Goal: Task Accomplishment & Management: Complete application form

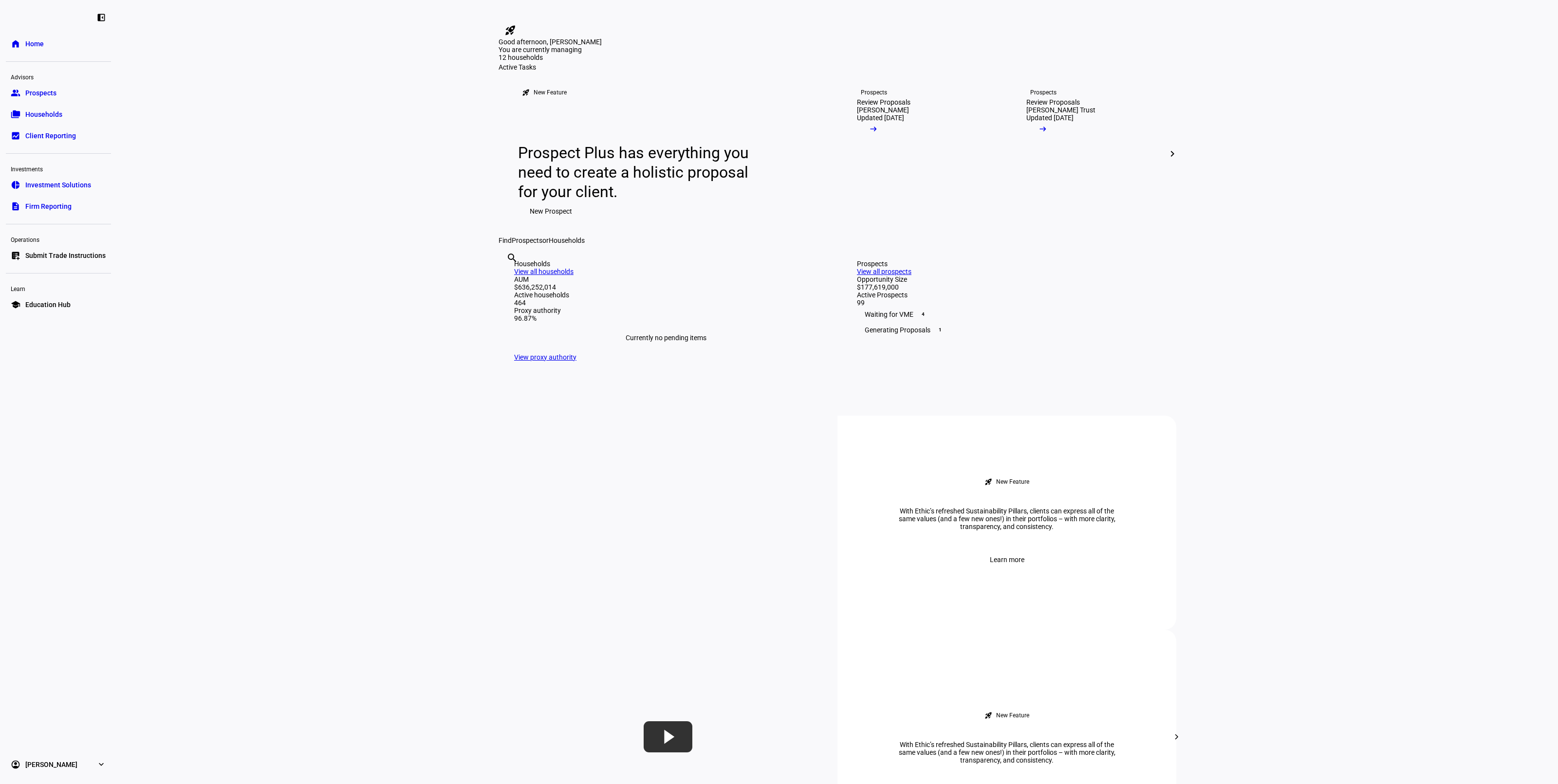
click at [301, 441] on eth-layout-page-content "rocket_launch Product Updates The latest features and improvements Powered by L…" at bounding box center [838, 392] width 1441 height 784
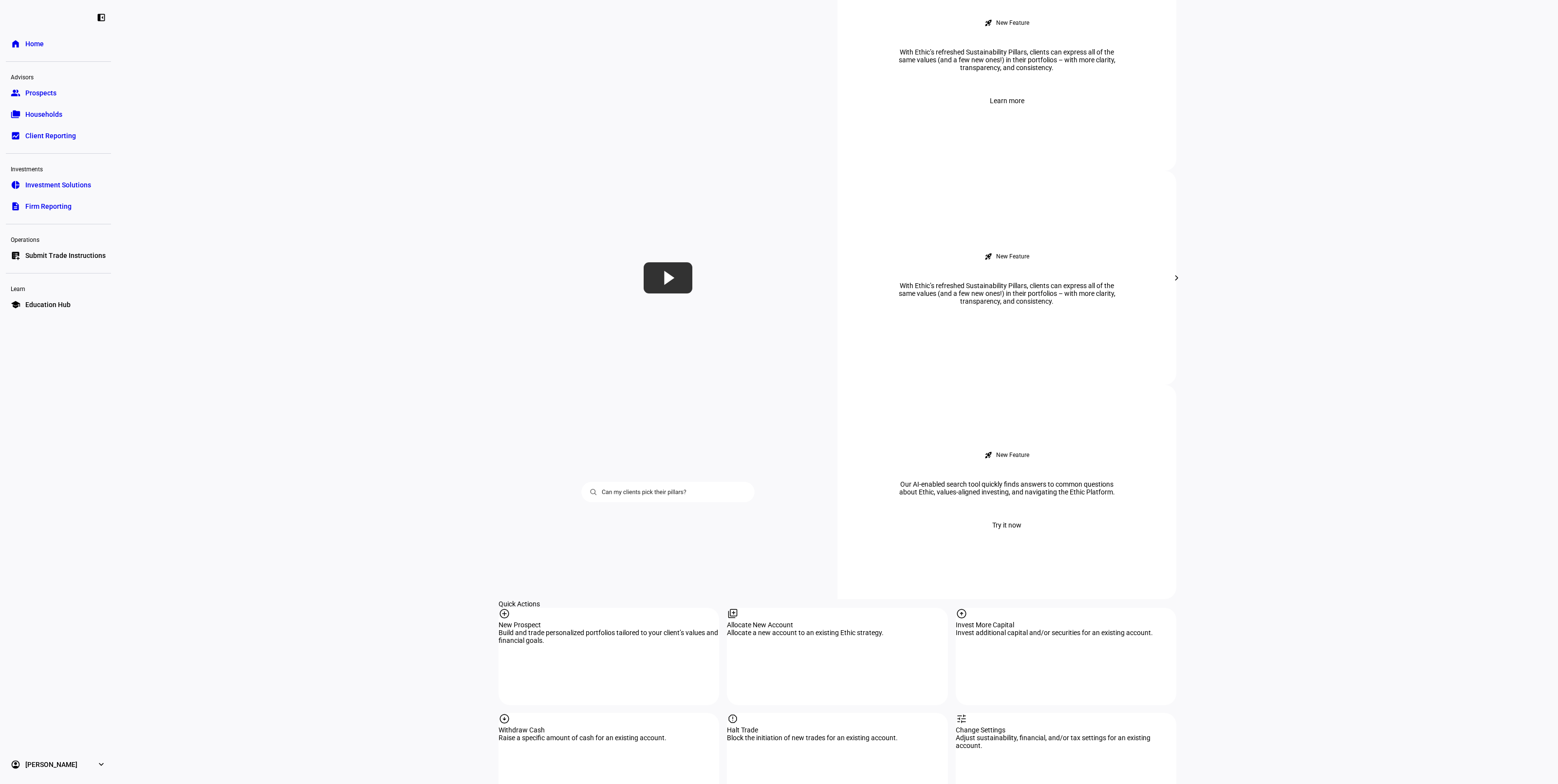
scroll to position [487, 0]
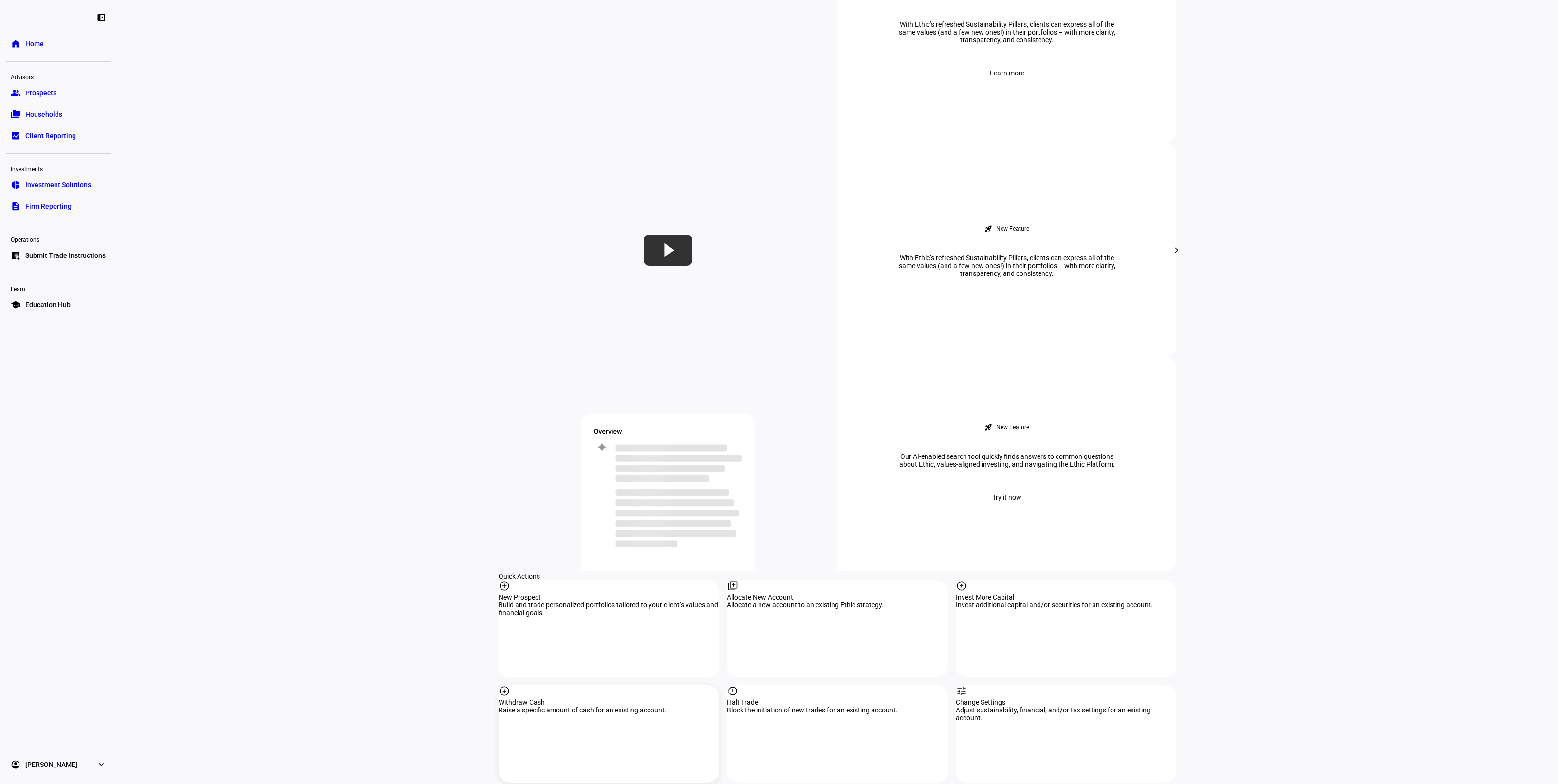
click at [597, 698] on div "Withdraw Cash" at bounding box center [609, 702] width 221 height 8
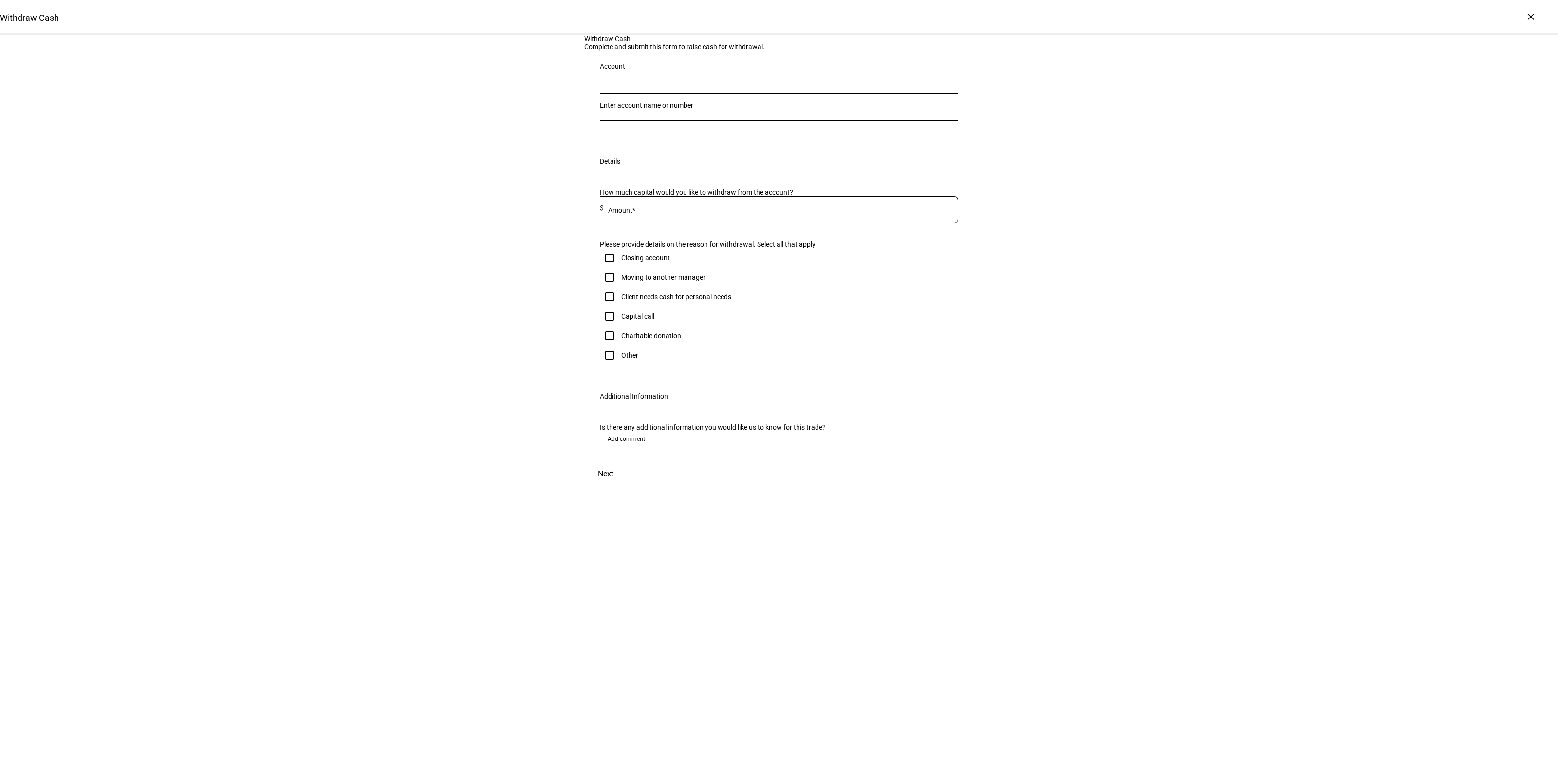
click at [648, 109] on input "Number" at bounding box center [778, 105] width 358 height 8
type input "h"
type input "ehrli"
click at [698, 302] on span "[PERSON_NAME] ch" at bounding box center [683, 304] width 144 height 11
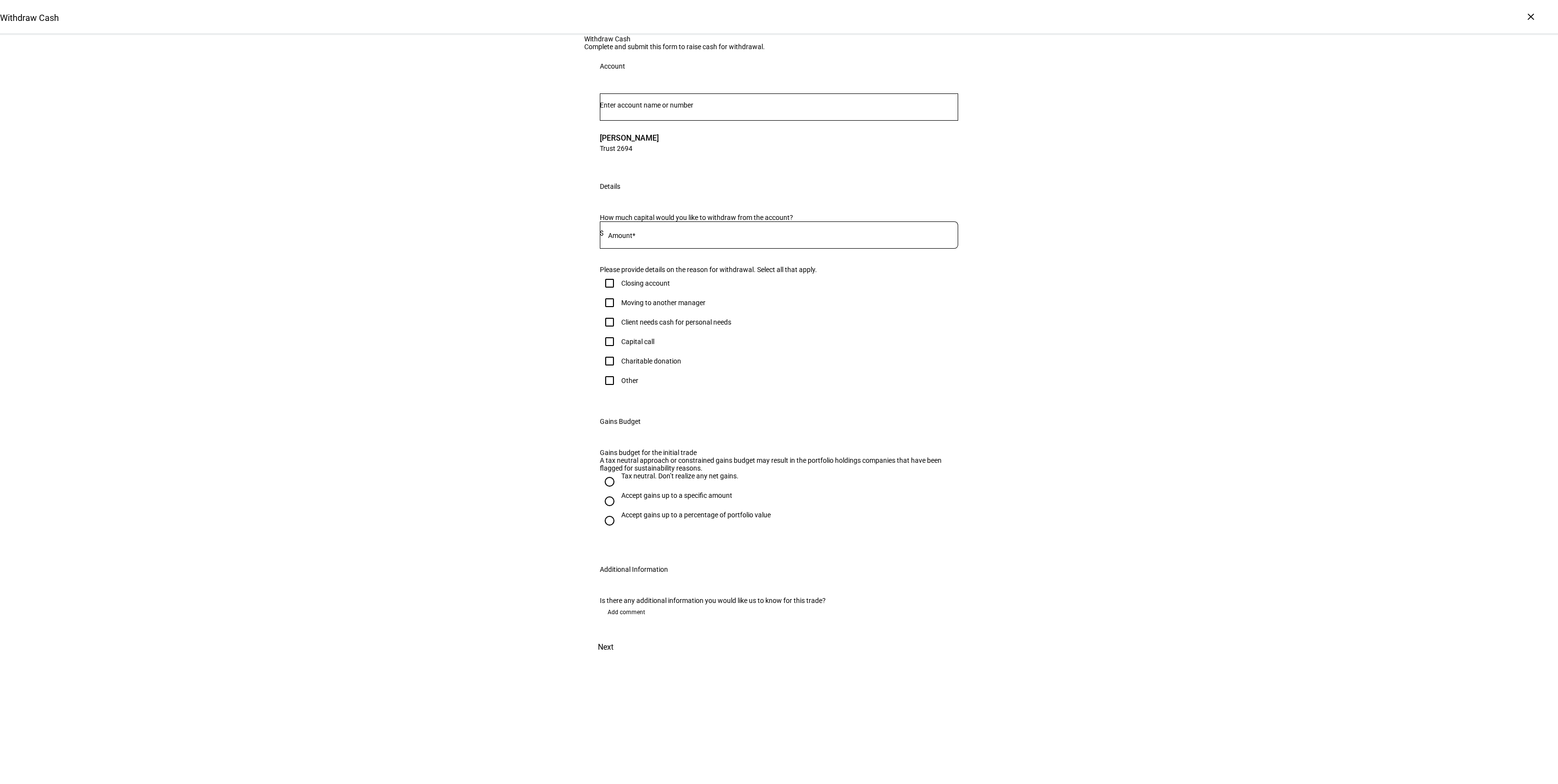
click at [676, 109] on input "Number" at bounding box center [778, 105] width 358 height 8
type input "6"
type input "3182"
click at [733, 259] on span "Trust 3182" at bounding box center [672, 263] width 122 height 9
click at [1096, 317] on div "Withdraw Cash Complete and submit this form to raise cash for withdrawal. Accou…" at bounding box center [779, 347] width 1558 height 624
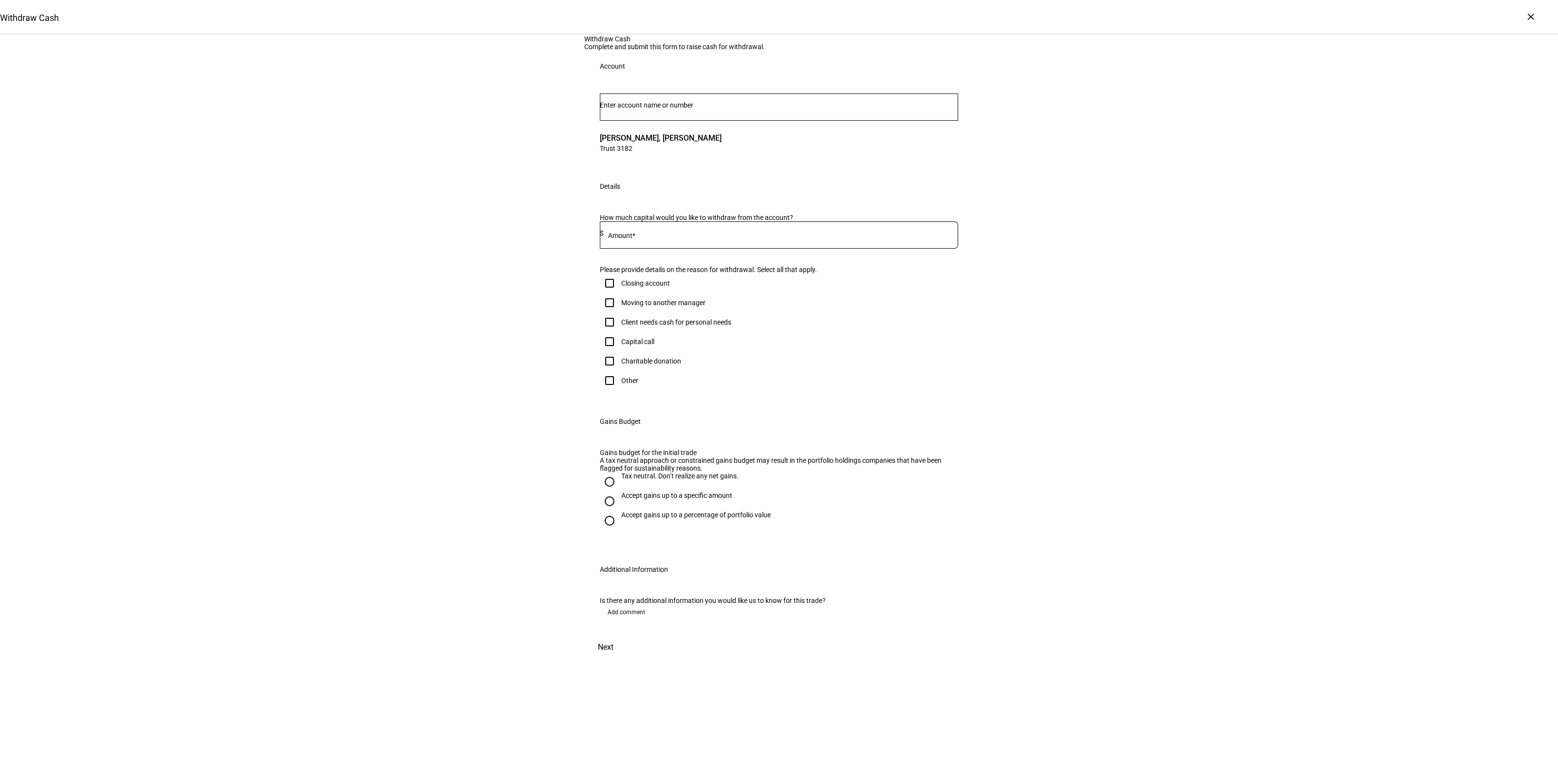
click at [671, 237] on input at bounding box center [780, 232] width 354 height 8
type input "200,000"
drag, startPoint x: 644, startPoint y: 442, endPoint x: 654, endPoint y: 446, distance: 10.8
click at [644, 326] on div "Client needs cash for personal needs" at bounding box center [676, 322] width 110 height 8
click at [619, 332] on input "Client needs cash for personal needs" at bounding box center [609, 321] width 19 height 19
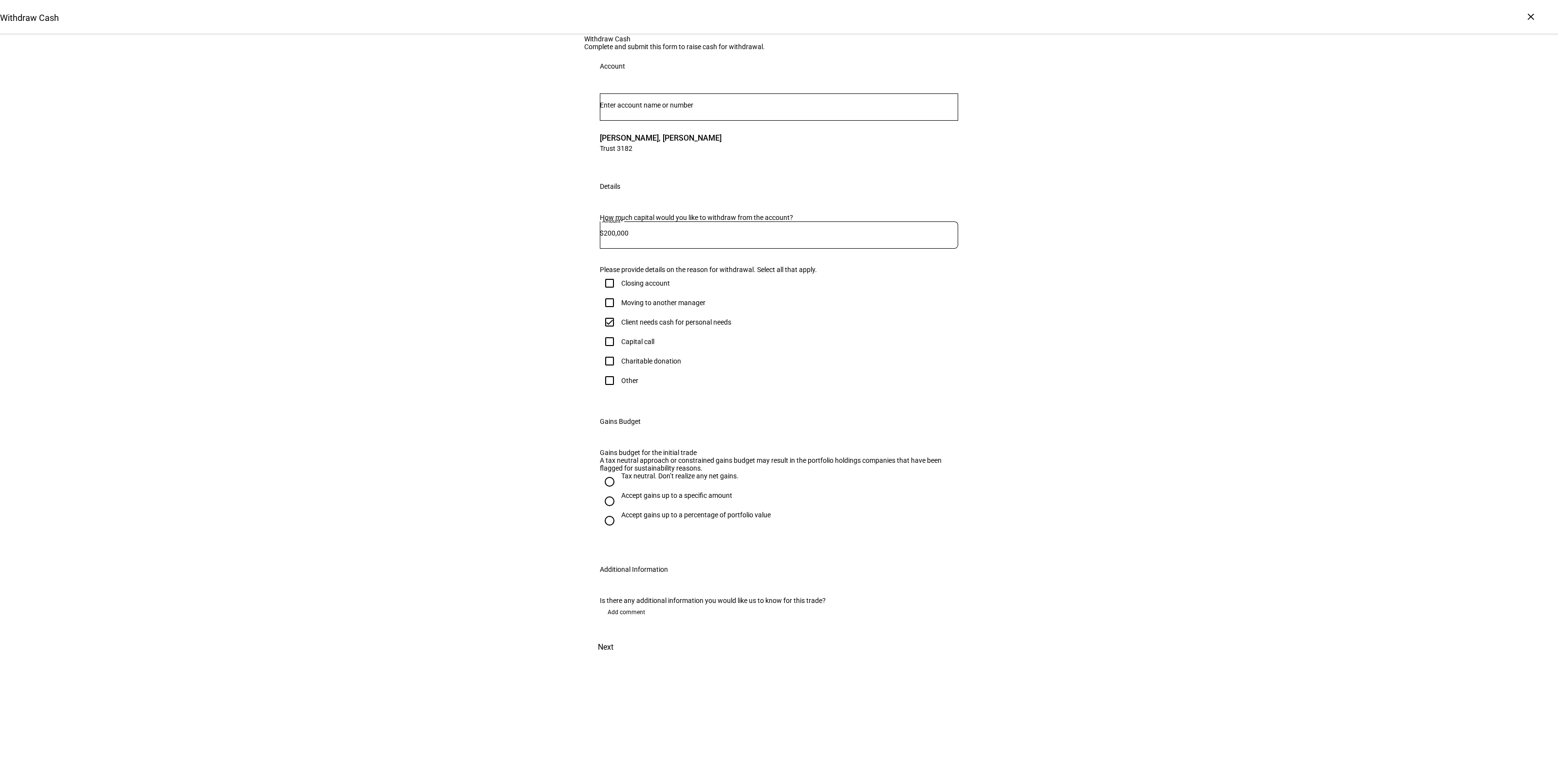
checkbox input "true"
click at [1181, 517] on div "Withdraw Cash Complete and submit this form to raise cash for withdrawal. Accou…" at bounding box center [779, 347] width 1558 height 624
click at [658, 499] on div "Accept gains up to a specific amount" at bounding box center [676, 495] width 111 height 8
click at [619, 510] on input "Accept gains up to a specific amount" at bounding box center [609, 500] width 19 height 19
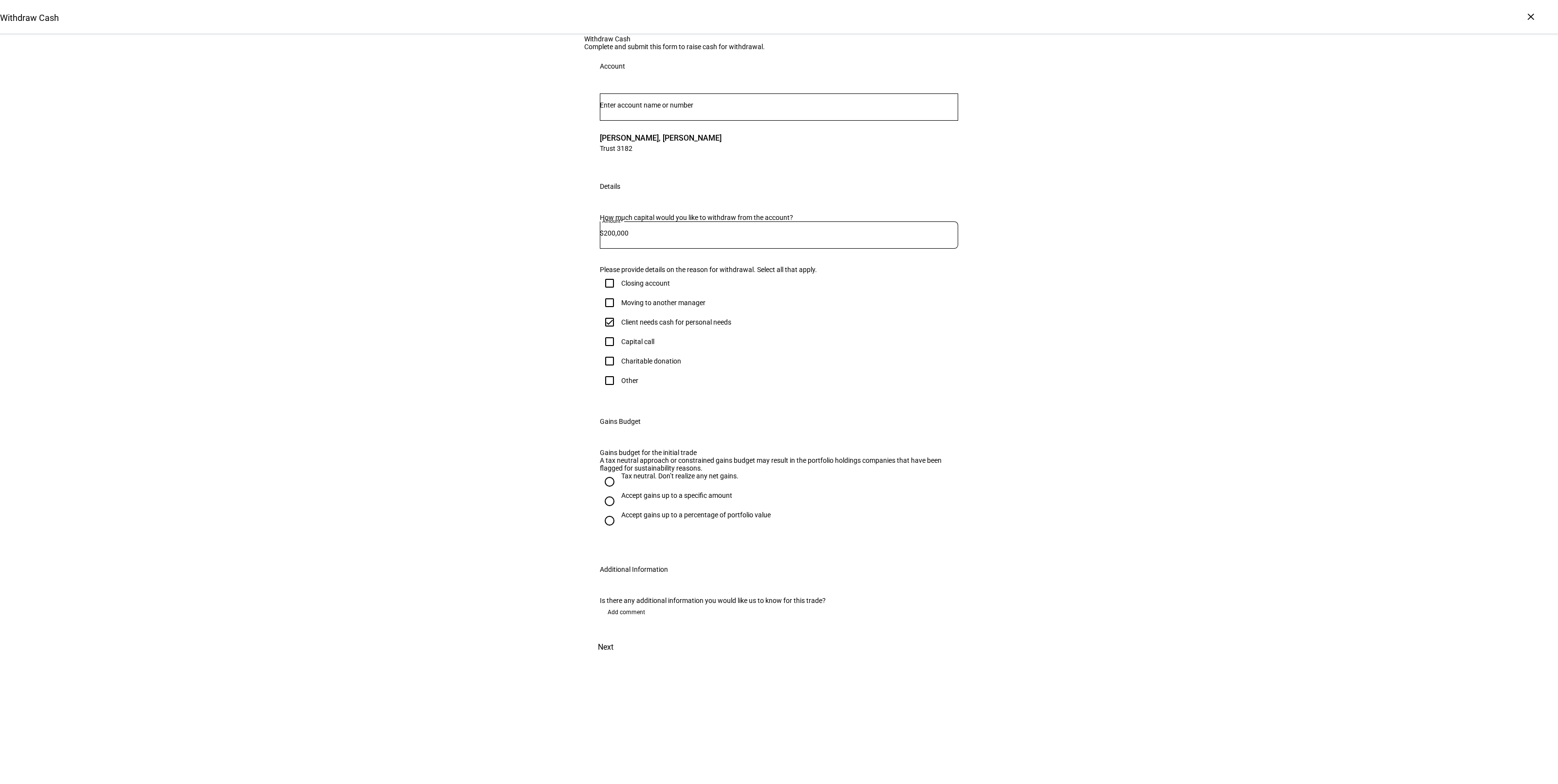
radio input "true"
click at [655, 556] on mat-label "Max gains budget*" at bounding box center [642, 552] width 57 height 8
type input "120,000"
click at [1030, 537] on div "Withdraw Cash Complete and submit this form to raise cash for withdrawal. Accou…" at bounding box center [779, 369] width 1558 height 668
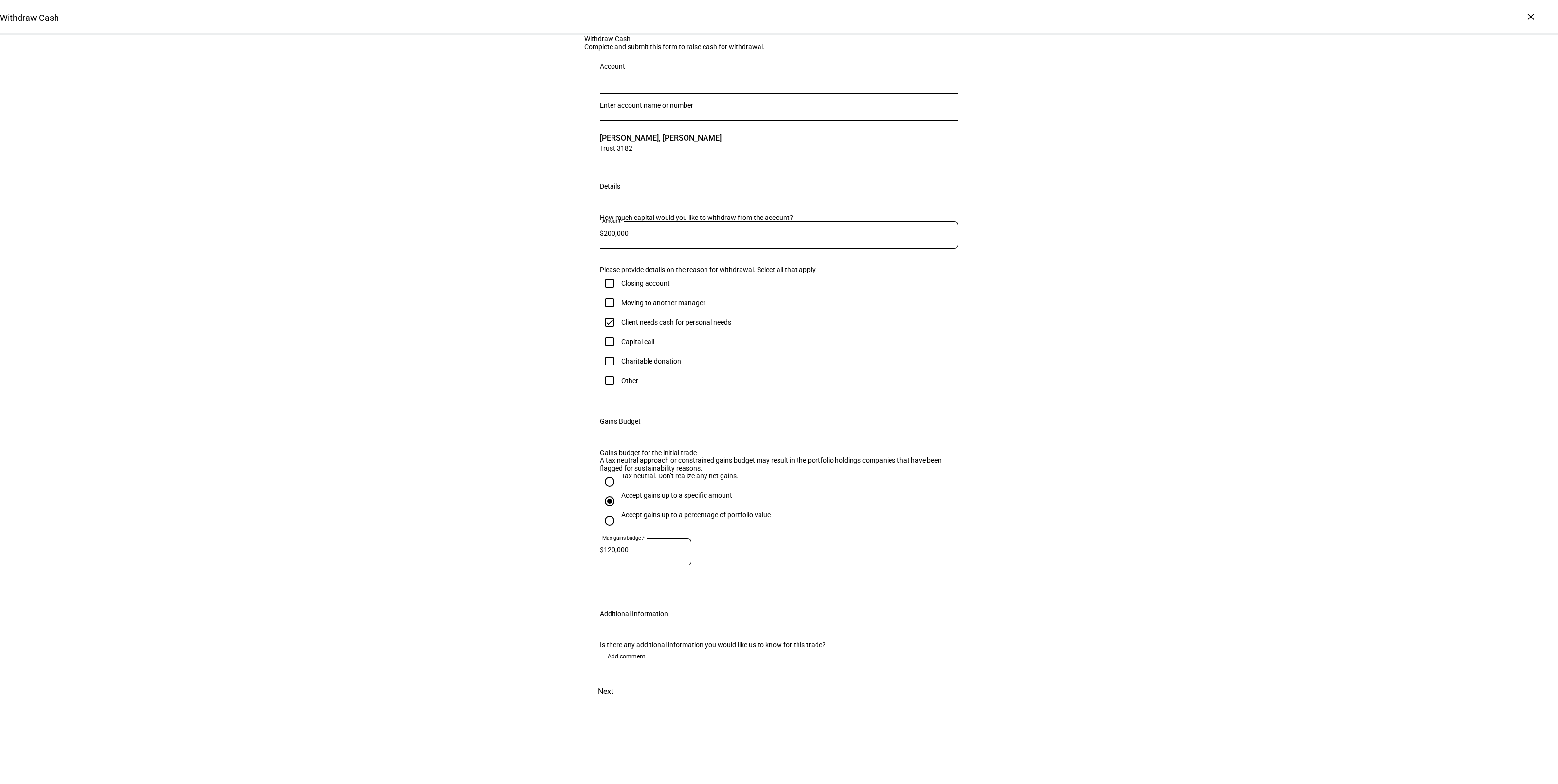
click at [627, 703] on span at bounding box center [605, 692] width 43 height 24
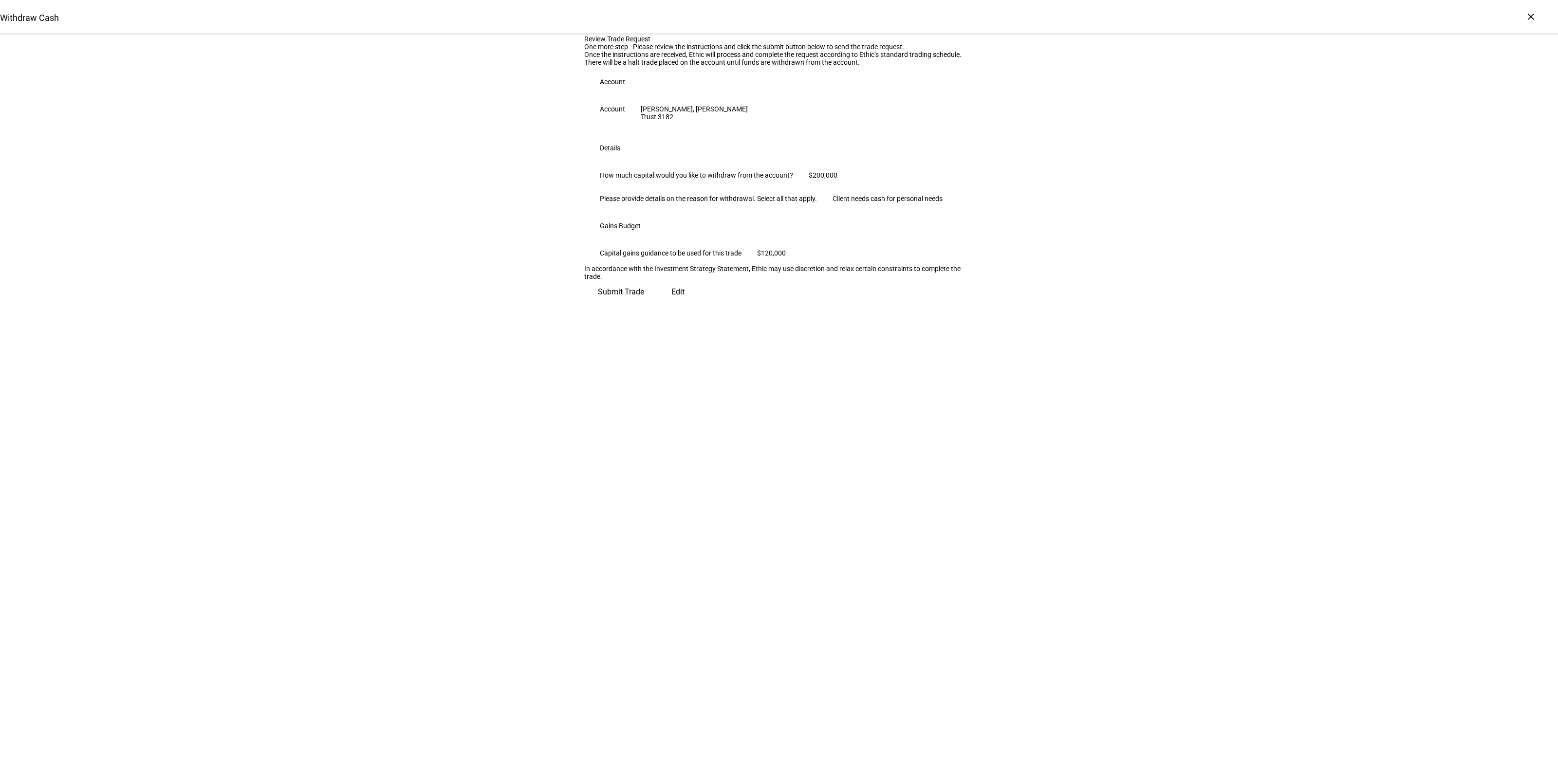
scroll to position [0, 0]
click at [644, 300] on span "Submit Trade" at bounding box center [621, 288] width 47 height 24
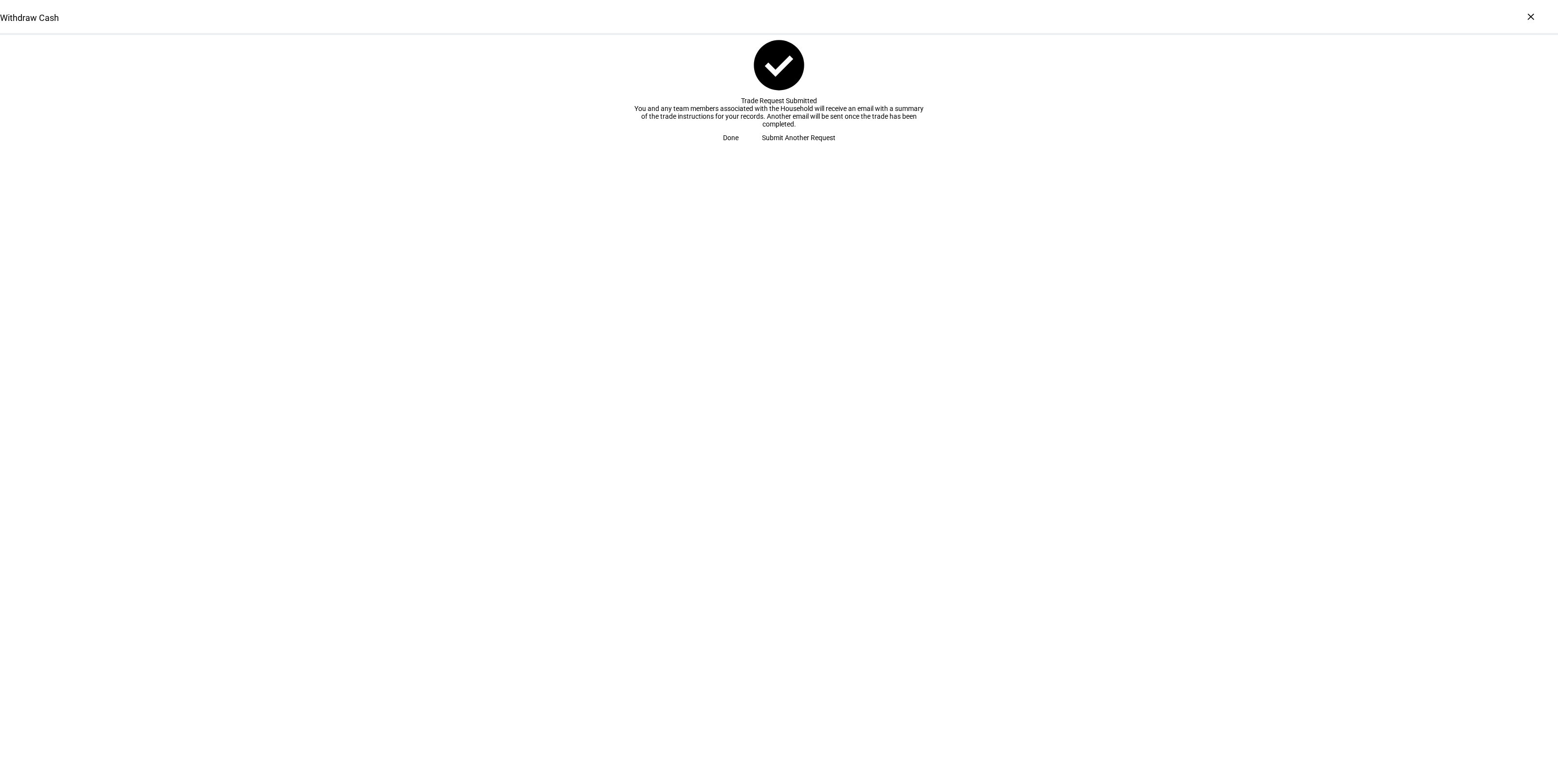
click at [774, 147] on span "Submit Another Request" at bounding box center [798, 137] width 73 height 19
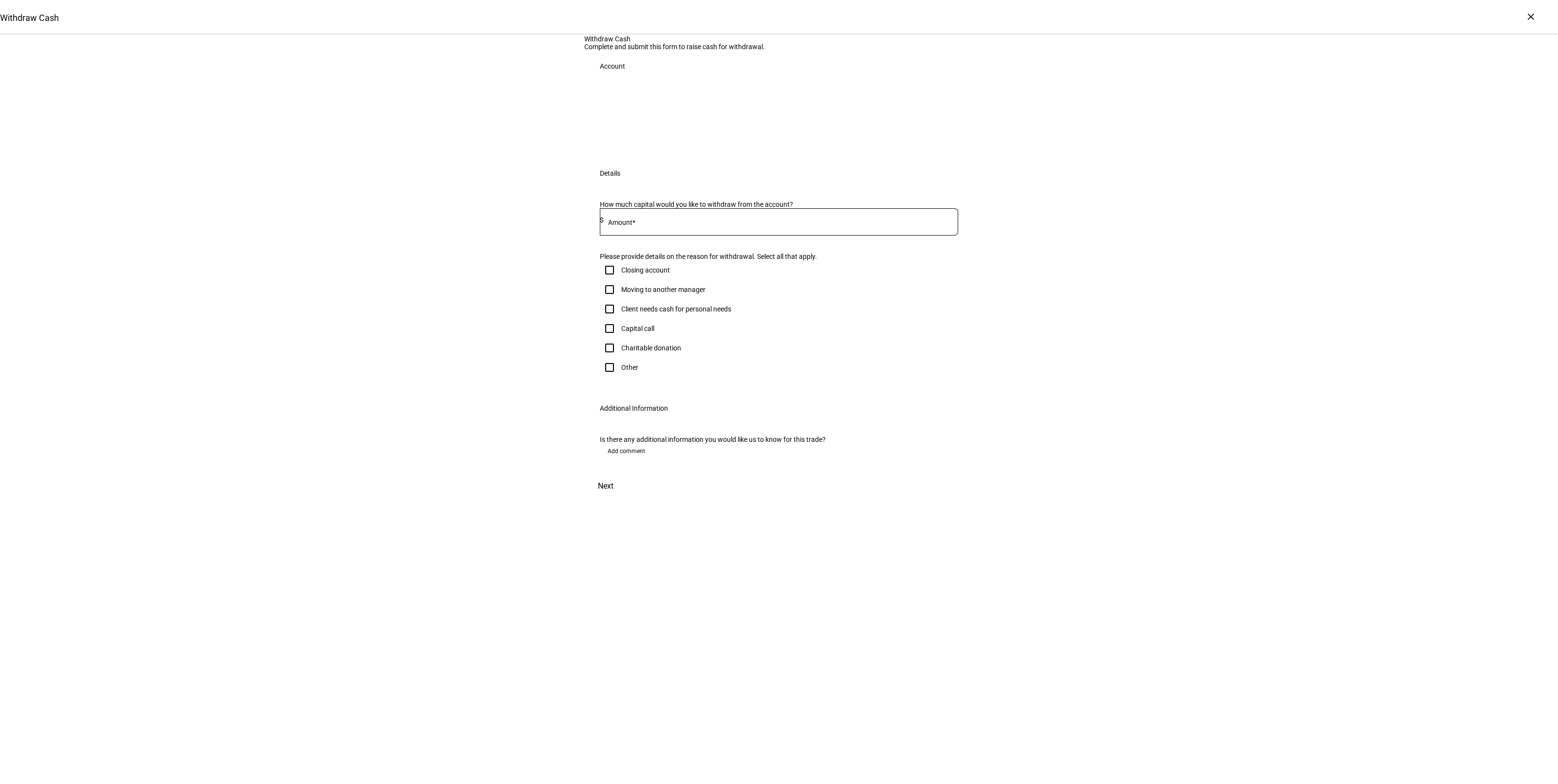
click at [655, 313] on div "Client needs cash for personal needs" at bounding box center [676, 308] width 110 height 8
click at [619, 318] on input "Client needs cash for personal needs" at bounding box center [609, 308] width 19 height 19
checkbox input "true"
click at [655, 224] on input at bounding box center [780, 220] width 354 height 8
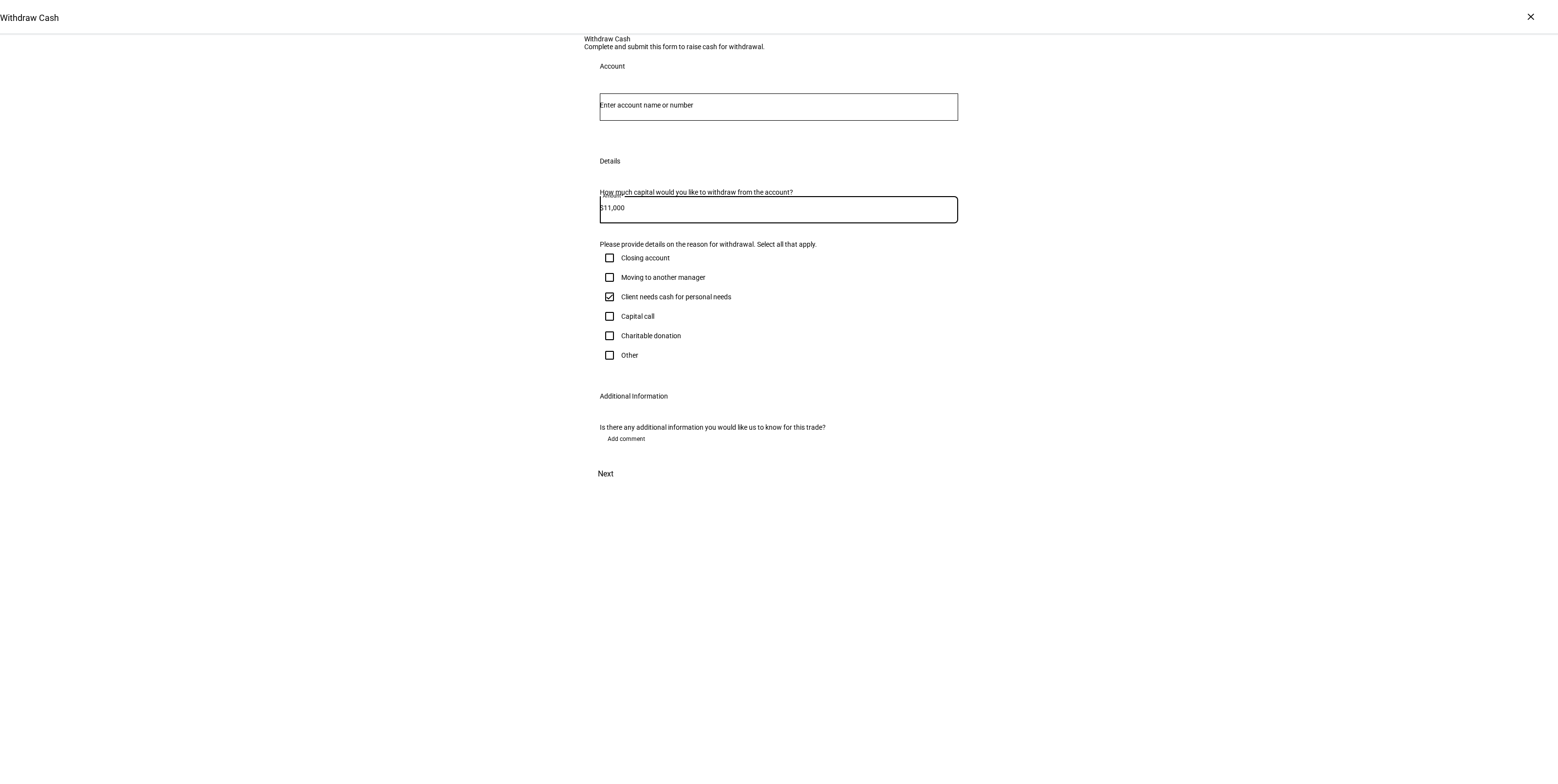
type input "11,000"
click at [1300, 378] on div "Withdraw Cash Complete and submit this form to raise cash for withdrawal. Accou…" at bounding box center [779, 260] width 1558 height 450
click at [665, 109] on input "Number" at bounding box center [778, 105] width 358 height 8
type input "9593"
click at [658, 307] on span "[PERSON_NAME]" at bounding box center [641, 304] width 59 height 11
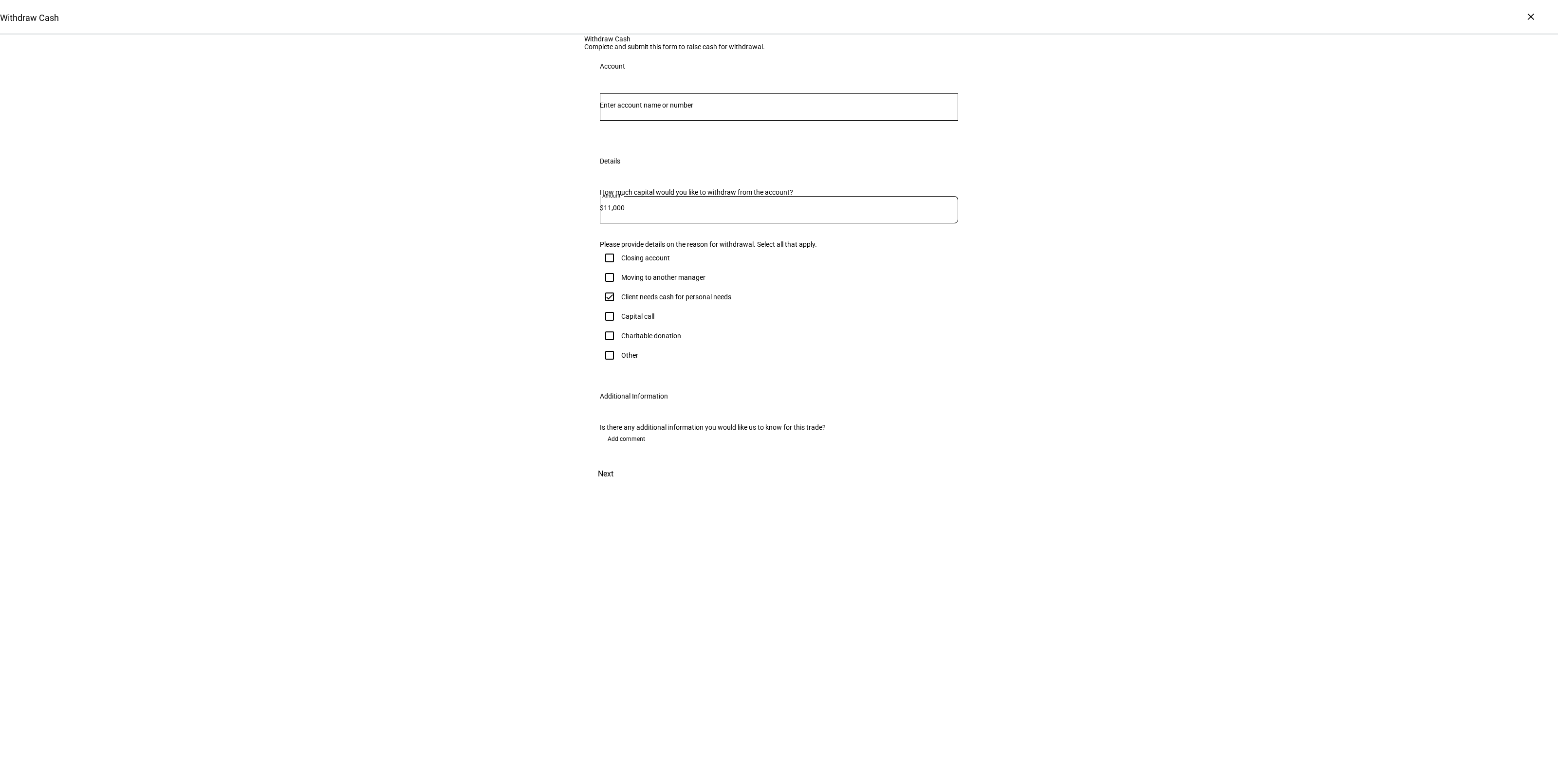
click at [484, 406] on div "Withdraw Cash Complete and submit this form to raise cash for withdrawal. Accou…" at bounding box center [779, 260] width 1558 height 450
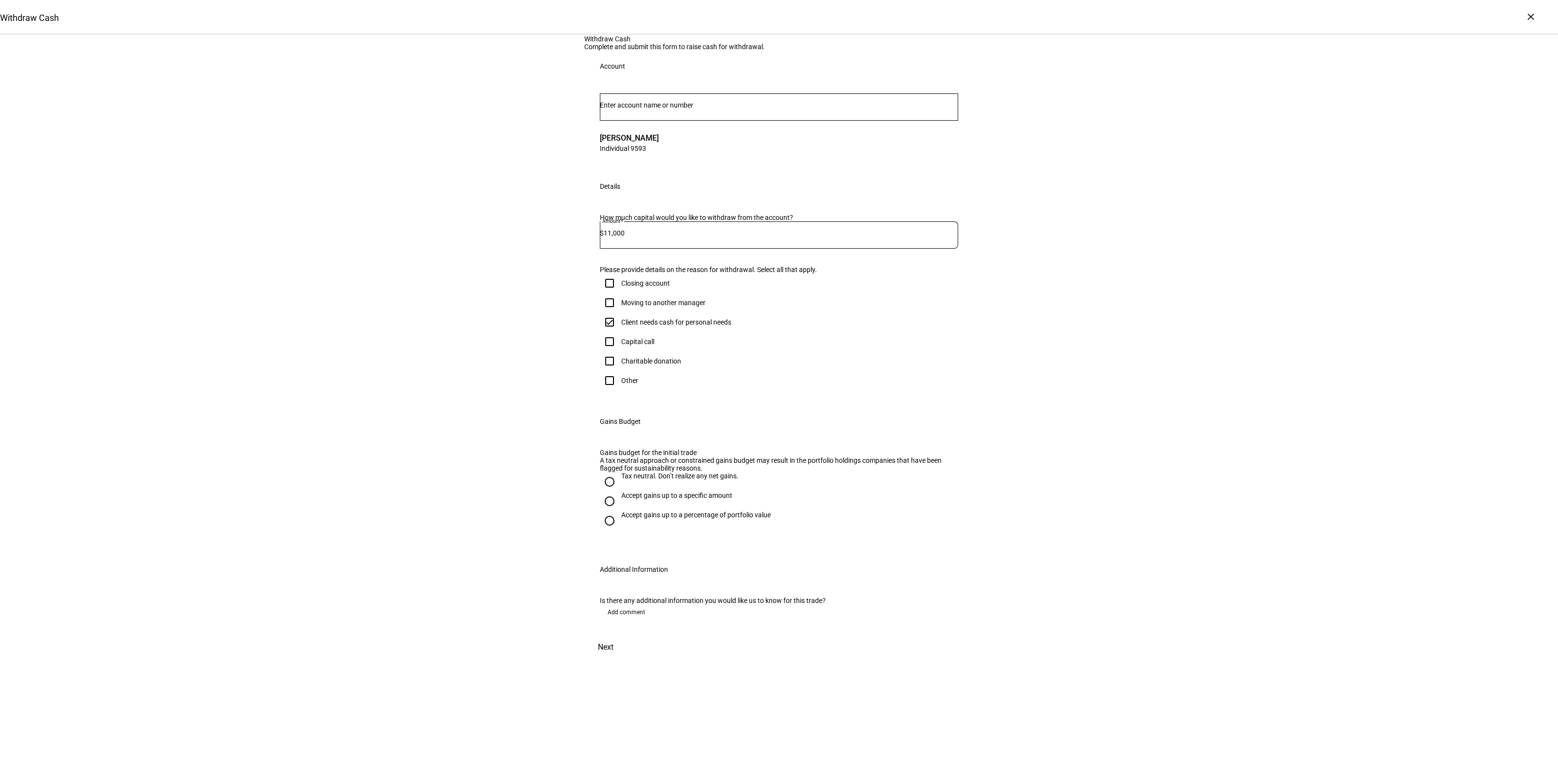
click at [641, 499] on div "Accept gains up to a specific amount" at bounding box center [676, 495] width 111 height 8
click at [619, 510] on input "Accept gains up to a specific amount" at bounding box center [609, 500] width 19 height 19
radio input "true"
drag, startPoint x: 662, startPoint y: 554, endPoint x: 669, endPoint y: 556, distance: 7.3
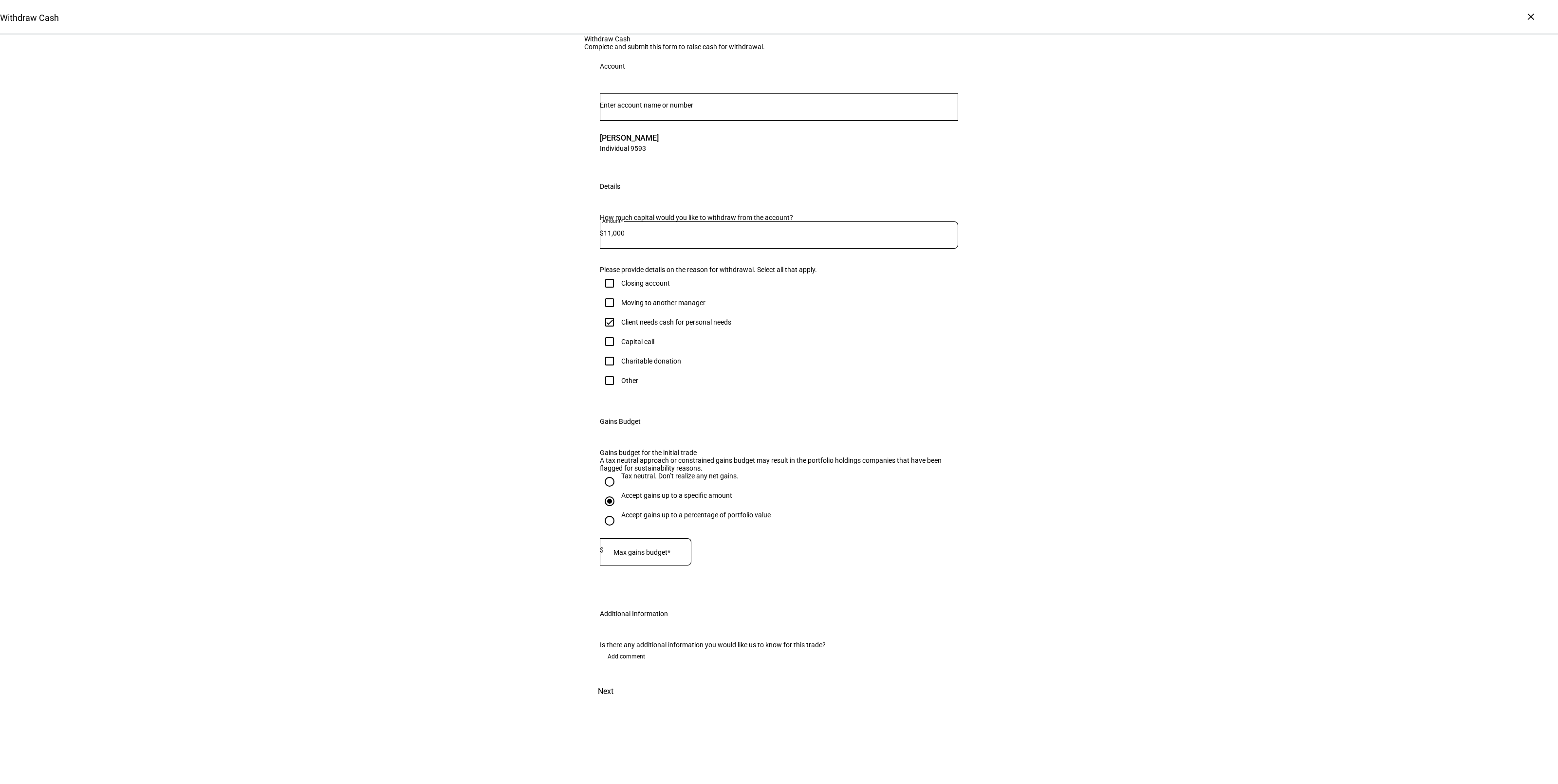
click at [662, 554] on div at bounding box center [647, 552] width 88 height 27
type input "5,000"
drag, startPoint x: 1025, startPoint y: 546, endPoint x: 1042, endPoint y: 540, distance: 18.0
click at [1030, 545] on div "Withdraw Cash Complete and submit this form to raise cash for withdrawal. Accou…" at bounding box center [779, 369] width 1558 height 668
click at [613, 703] on span "Next" at bounding box center [605, 692] width 16 height 24
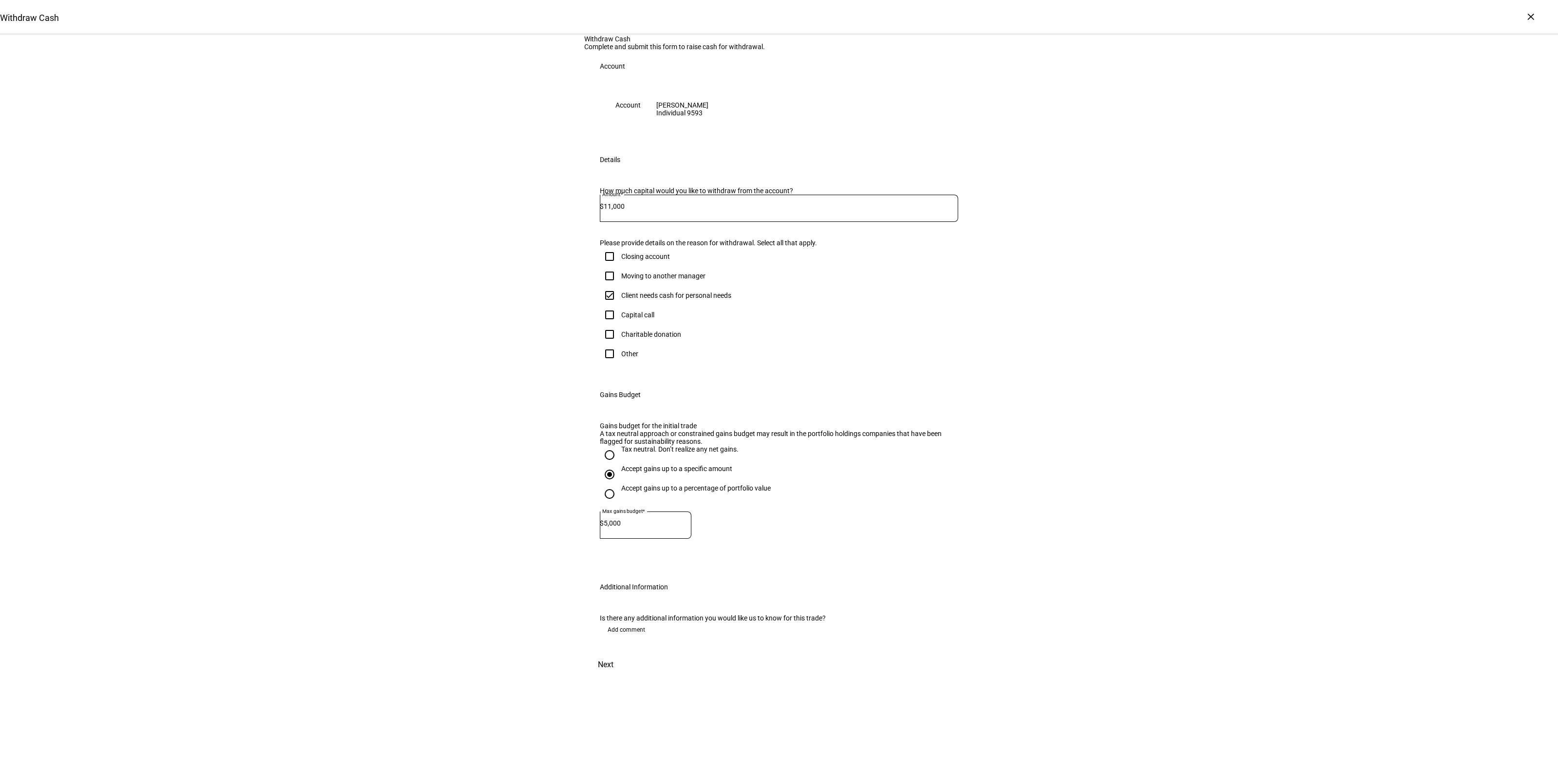
scroll to position [0, 0]
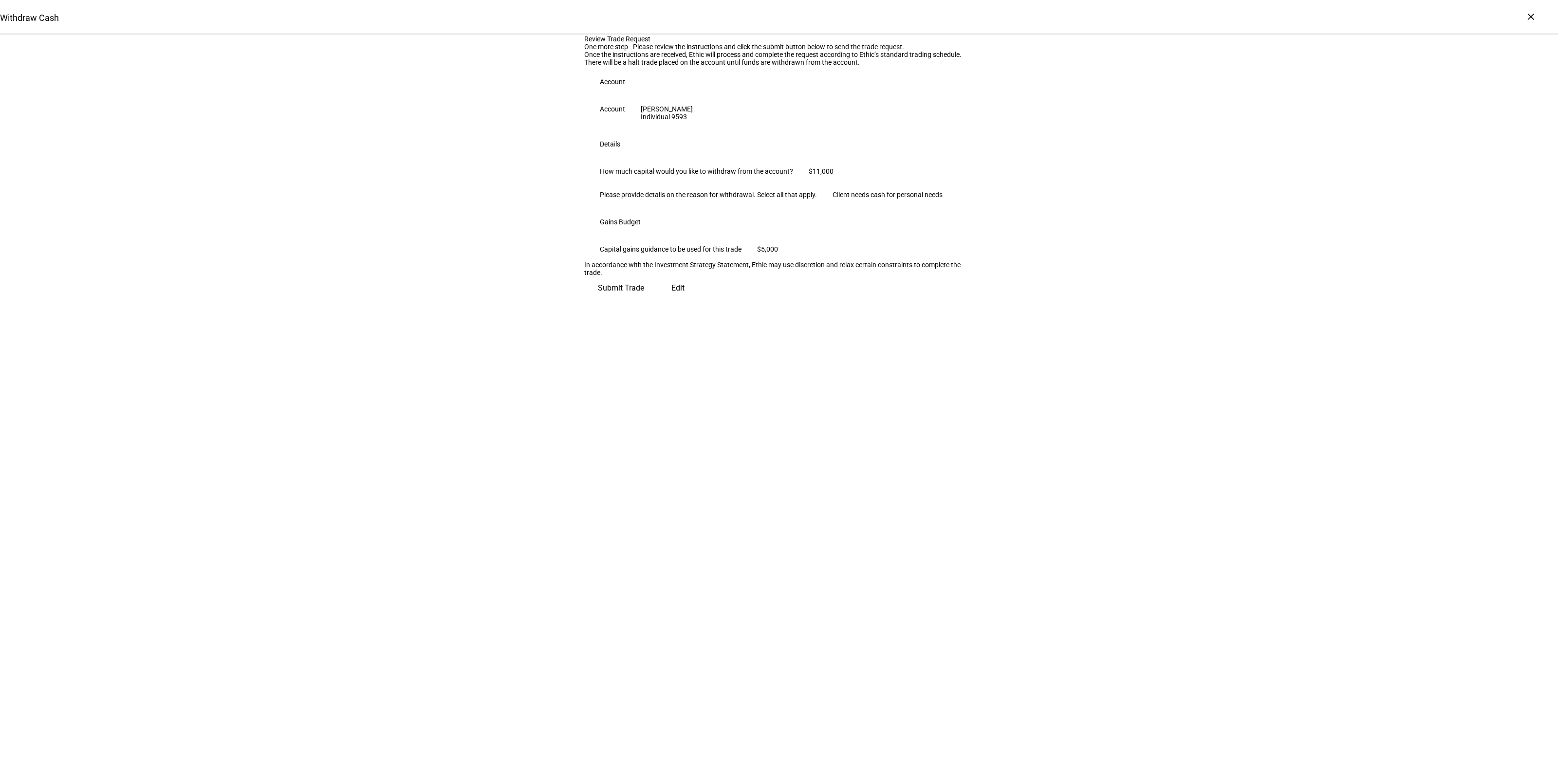
click at [644, 300] on span "Submit Trade" at bounding box center [621, 288] width 47 height 24
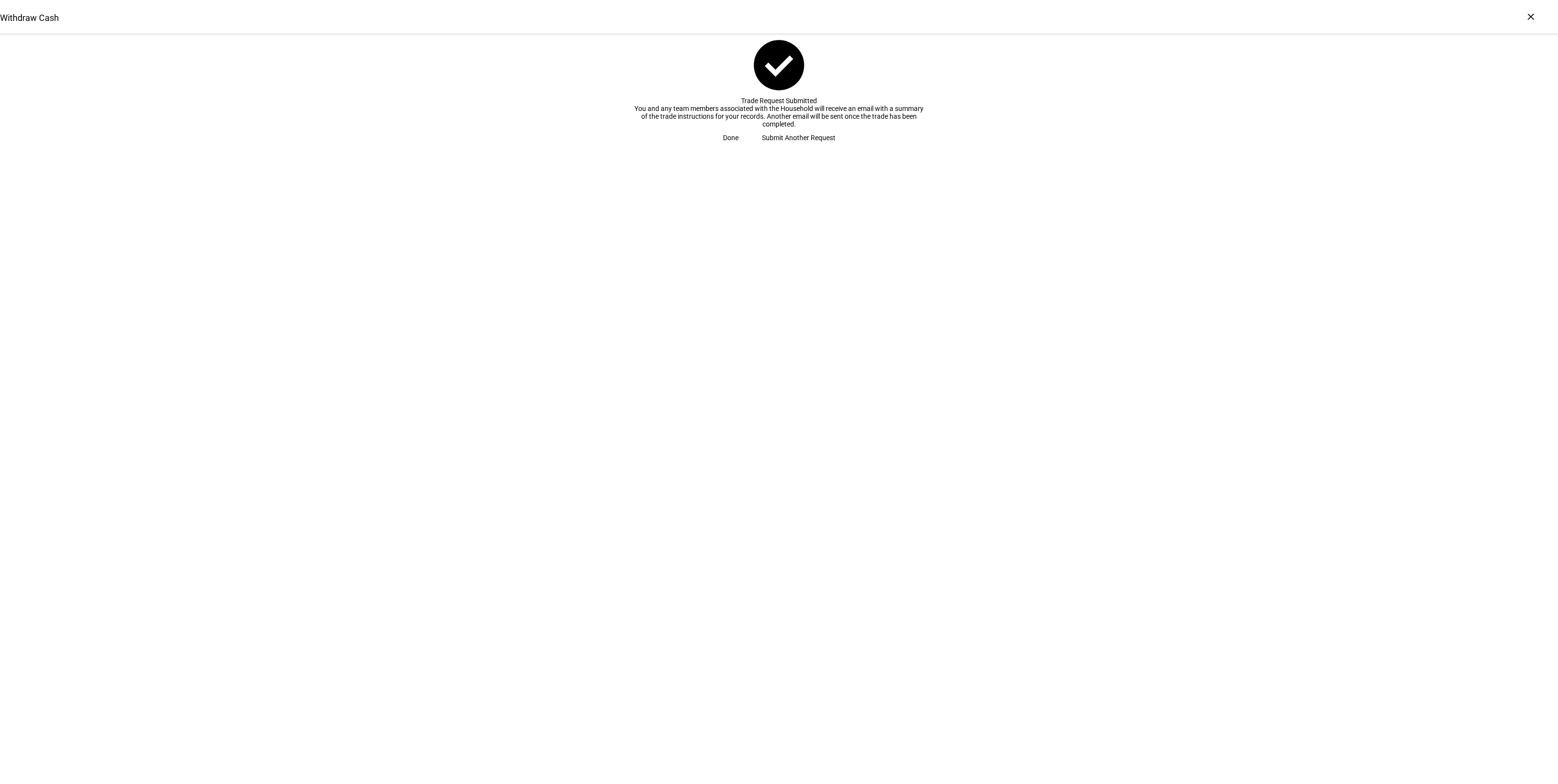
click at [750, 147] on span at bounding box center [730, 137] width 39 height 19
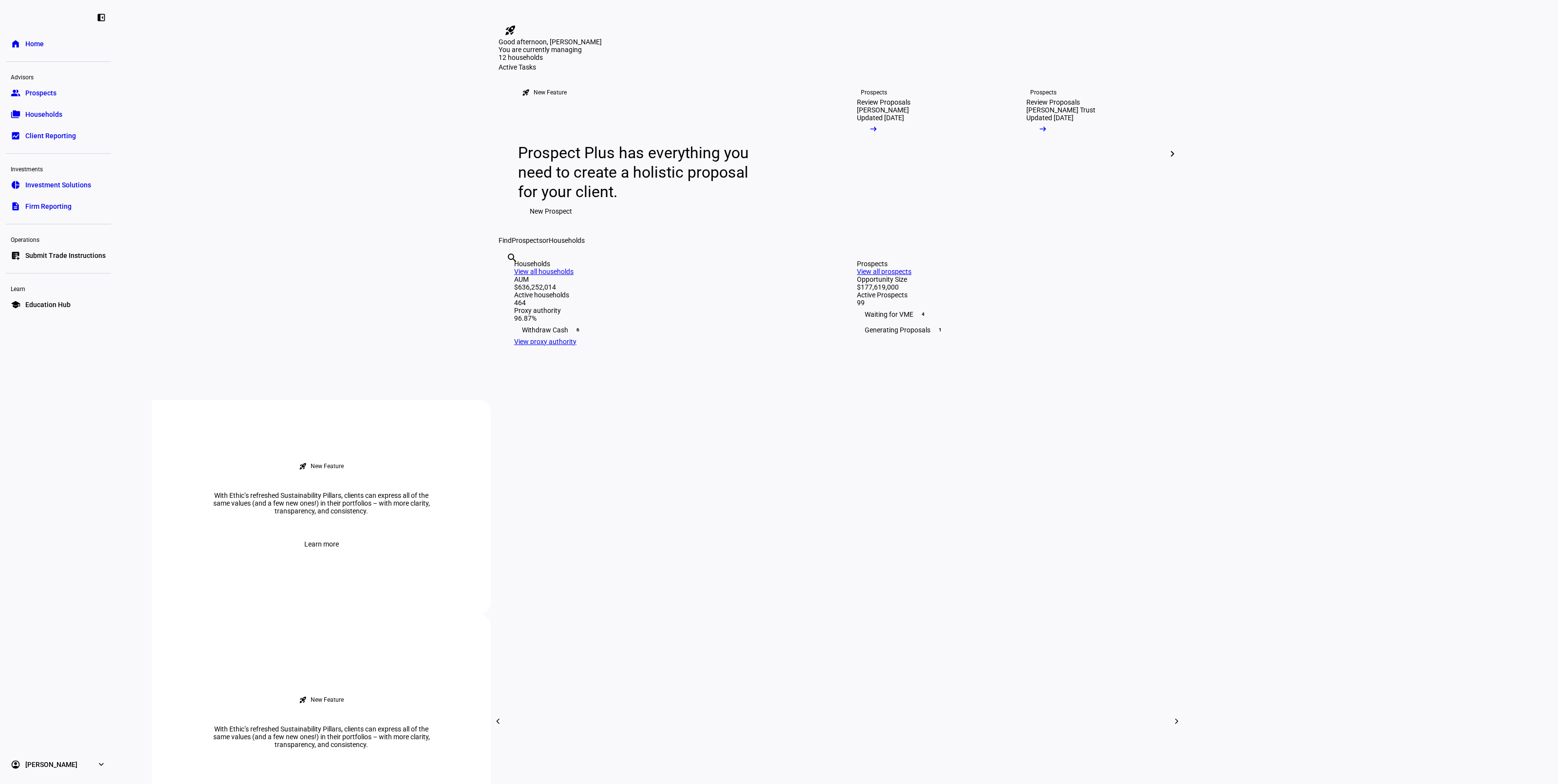
click at [331, 334] on eth-layout-page-content "rocket_launch Product Updates The latest features and improvements Powered by L…" at bounding box center [838, 392] width 1441 height 784
click at [1099, 275] on div "Prospects View all prospects" at bounding box center [1009, 267] width 304 height 16
click at [911, 275] on link "View all prospects" at bounding box center [884, 271] width 55 height 8
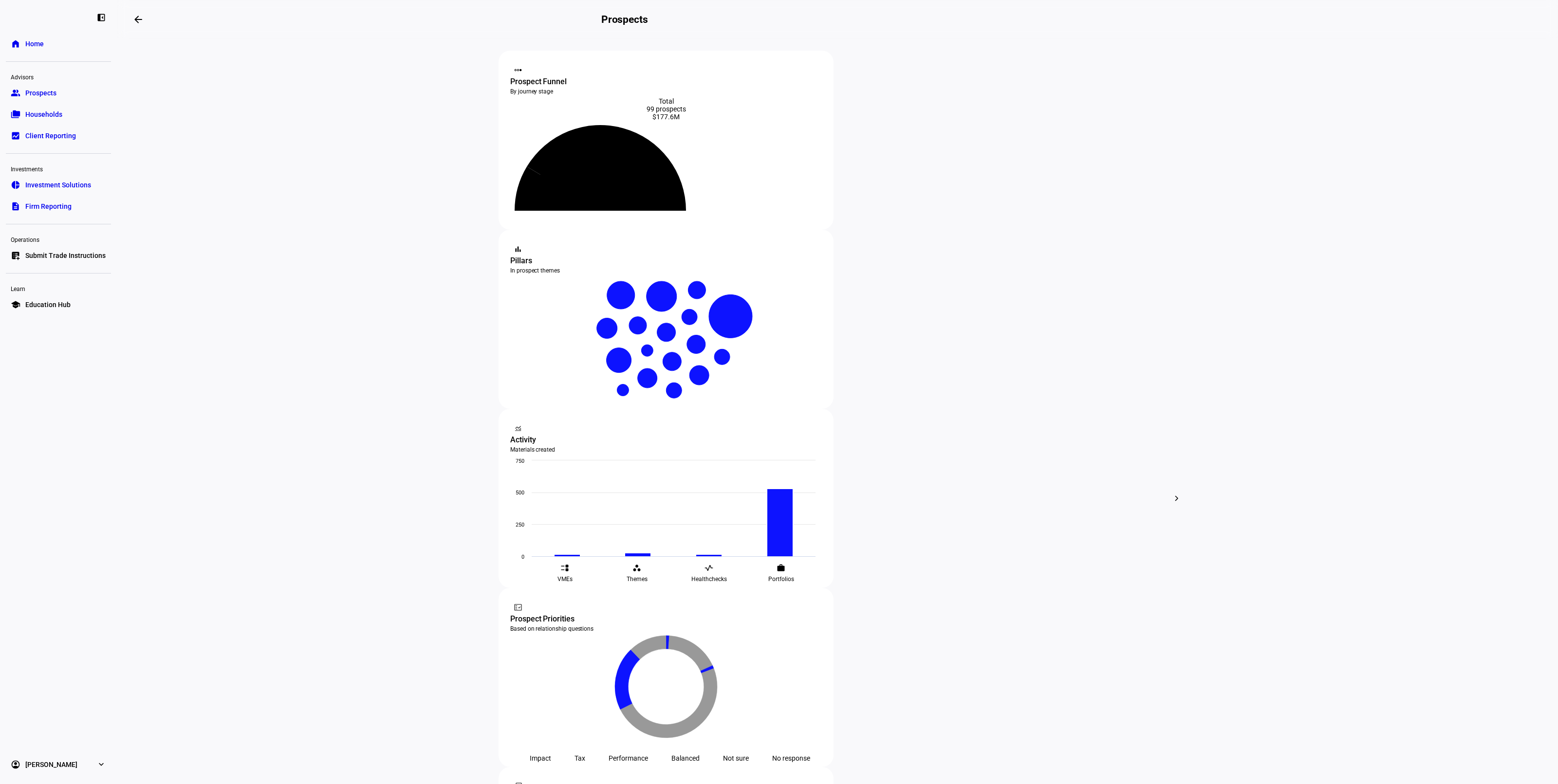
click at [28, 41] on span "Home" at bounding box center [35, 44] width 18 height 10
